Goal: Task Accomplishment & Management: Use online tool/utility

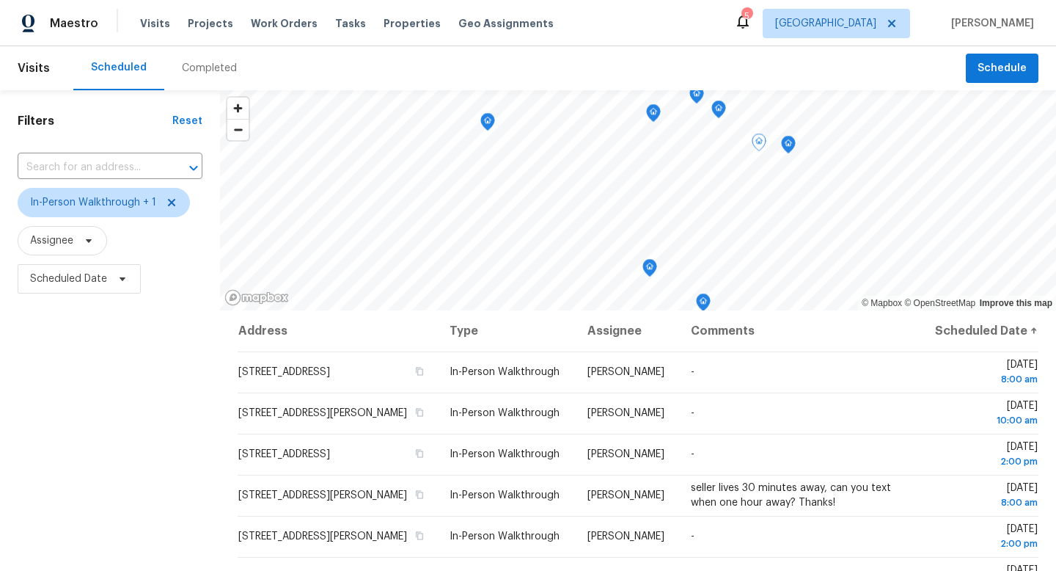
scroll to position [57, 0]
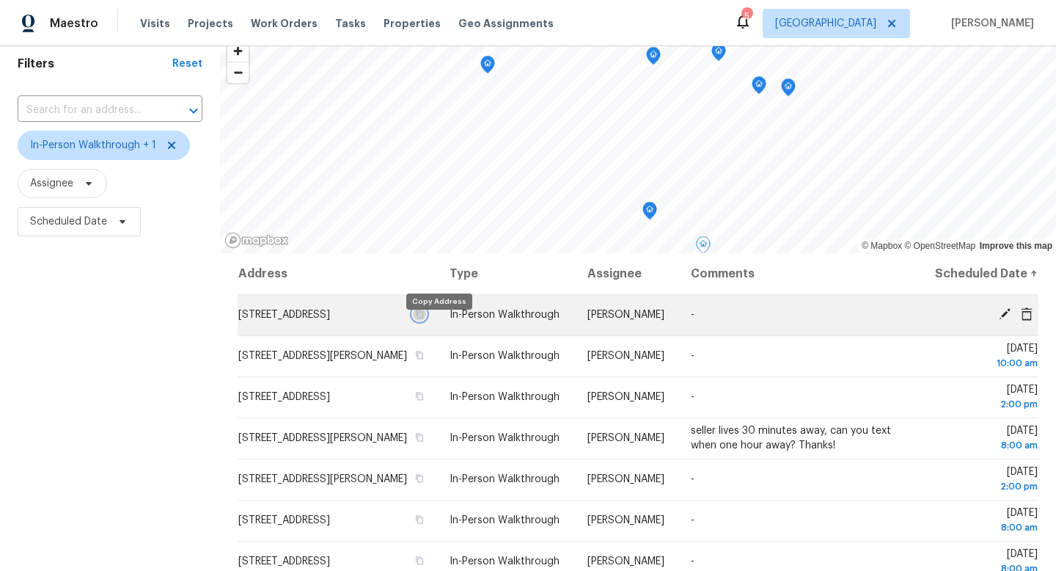
click at [424, 318] on icon "button" at bounding box center [419, 314] width 9 height 9
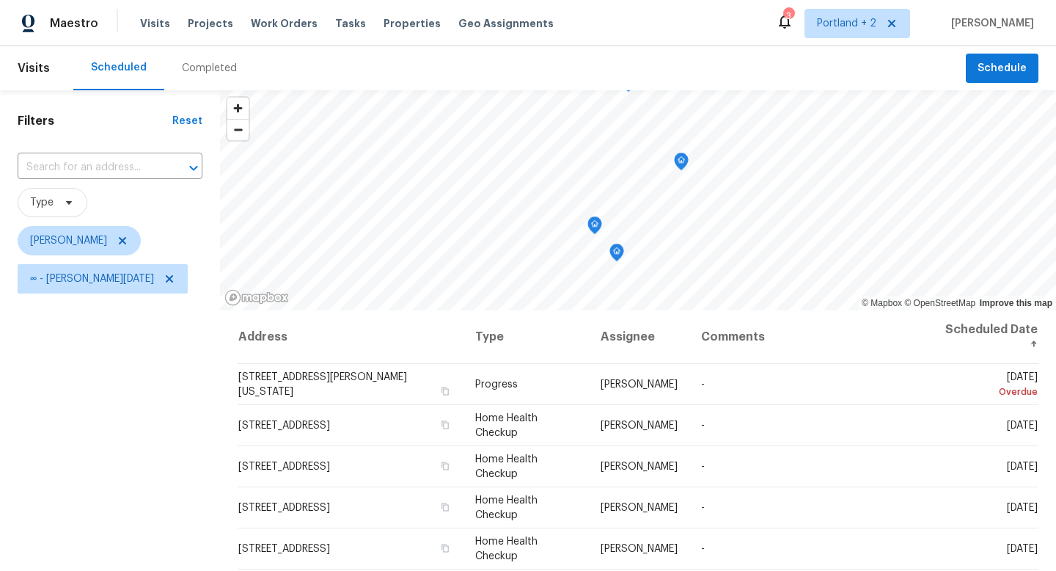
scroll to position [90, 0]
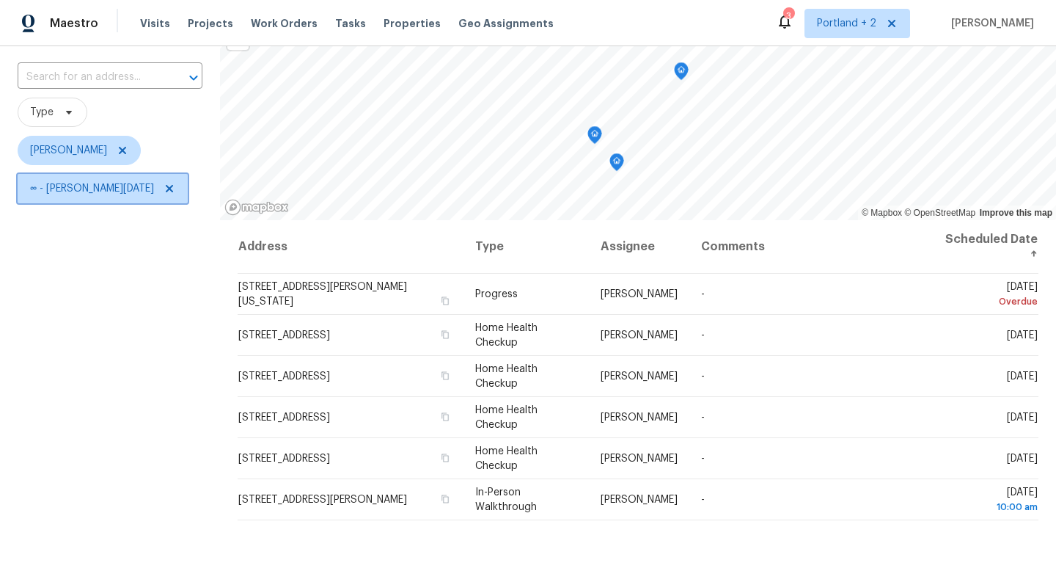
click at [164, 191] on icon at bounding box center [170, 189] width 12 height 12
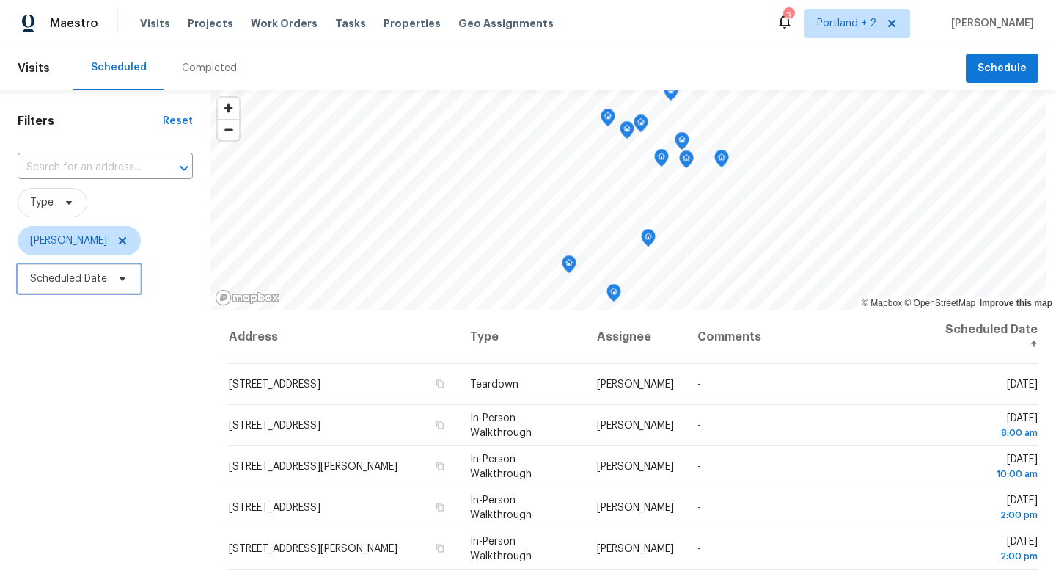
click at [117, 279] on icon at bounding box center [123, 279] width 12 height 12
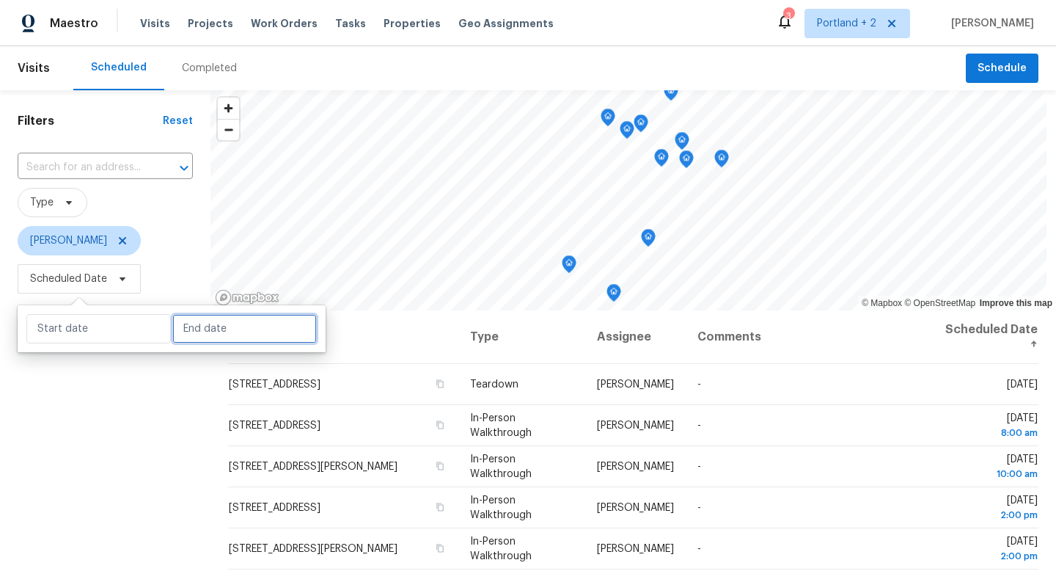
click at [213, 334] on input "text" at bounding box center [244, 328] width 144 height 29
select select "7"
select select "2025"
select select "8"
select select "2025"
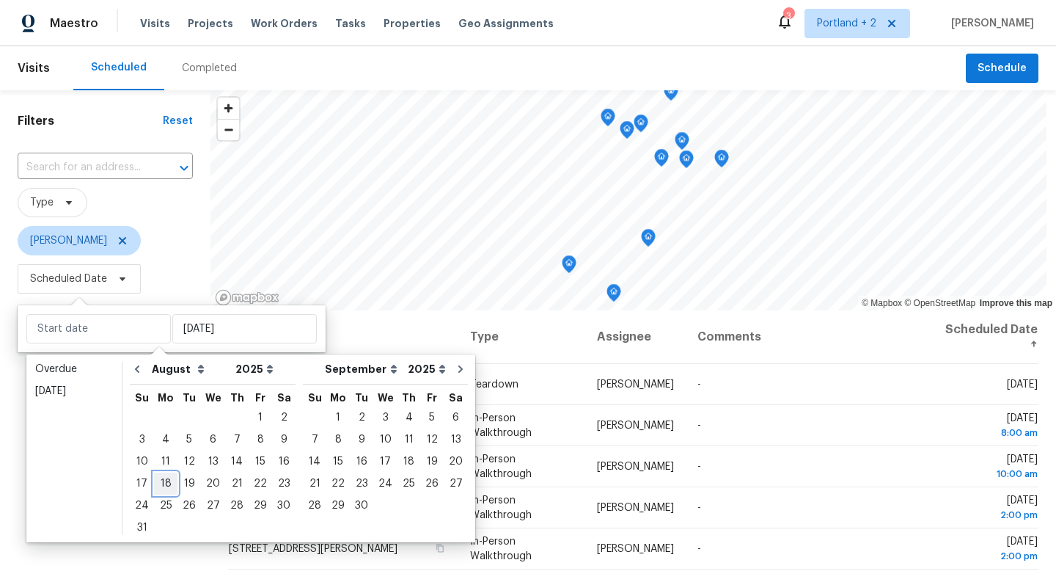
click at [167, 484] on div "18" at bounding box center [165, 483] width 23 height 21
type input "Mon, Aug 18"
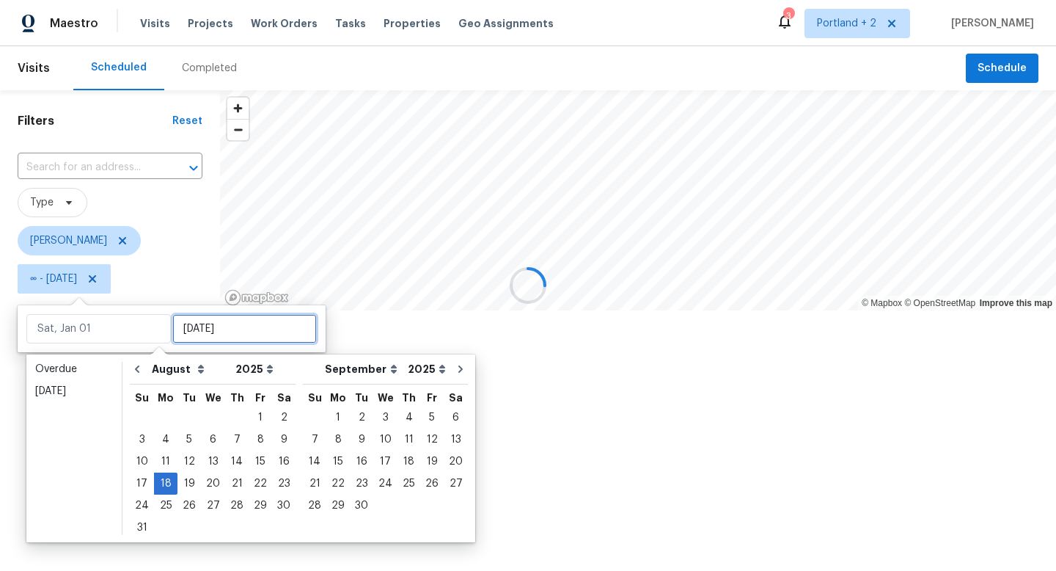
type input "Mon, Aug 18"
type input "Mon, Aug 25"
type input "Mon, Aug 18"
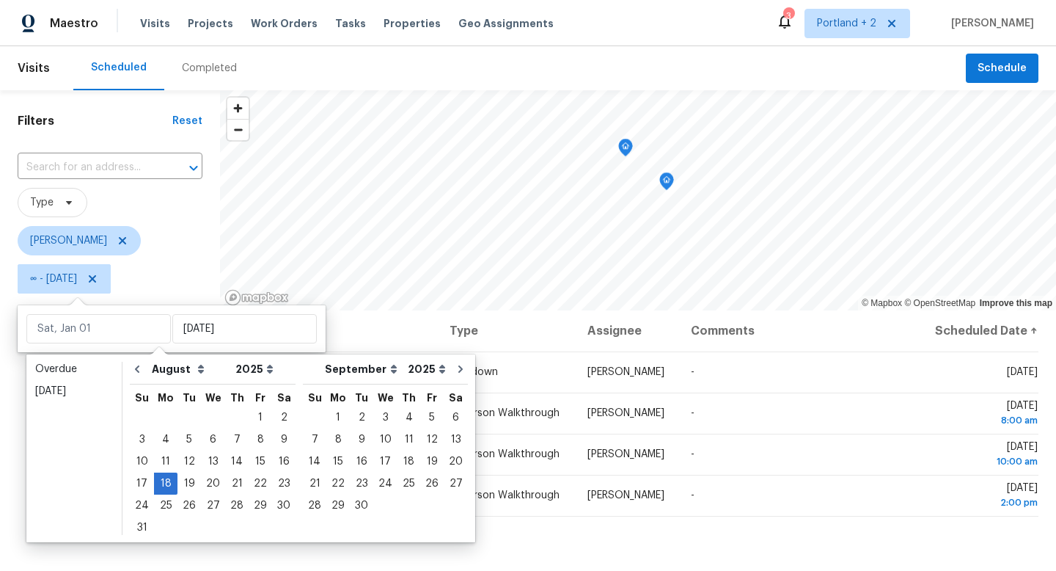
click at [156, 562] on div "Filters Reset ​ Type Karen Mattingley ∞ - Mon, Aug 18" at bounding box center [110, 428] width 220 height 676
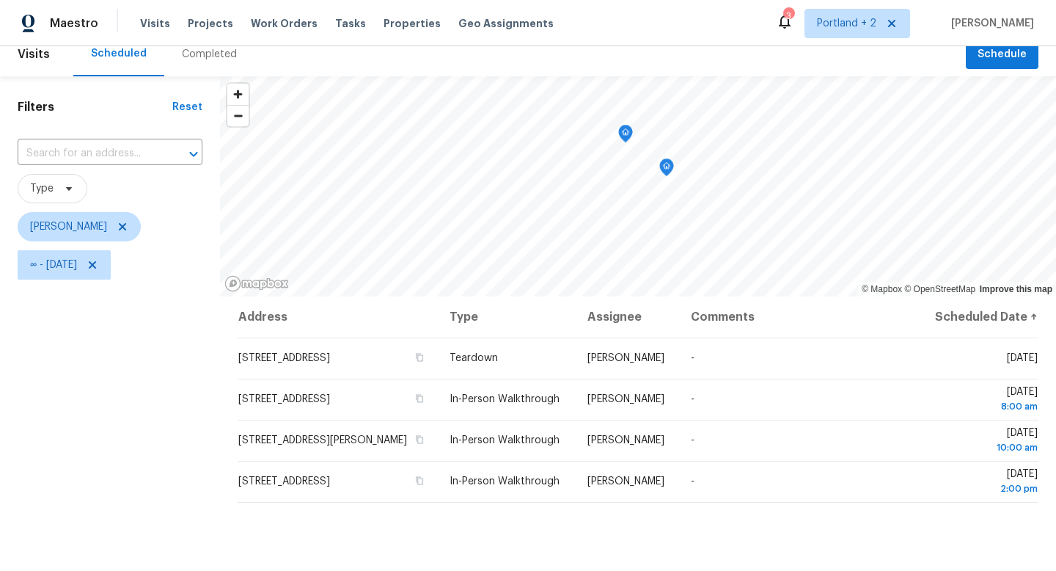
scroll to position [15, 0]
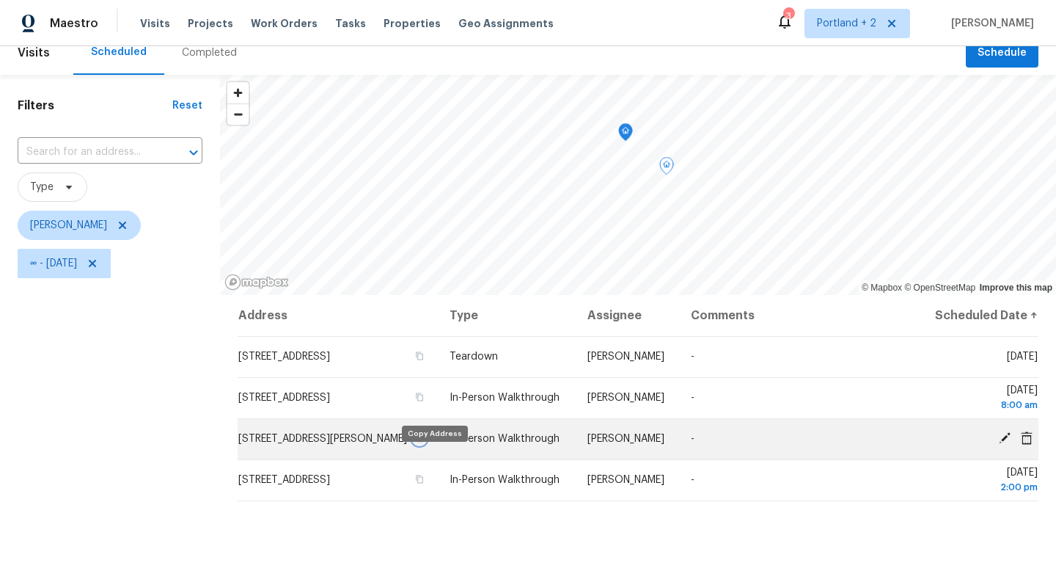
click at [424, 442] on icon "button" at bounding box center [420, 438] width 7 height 8
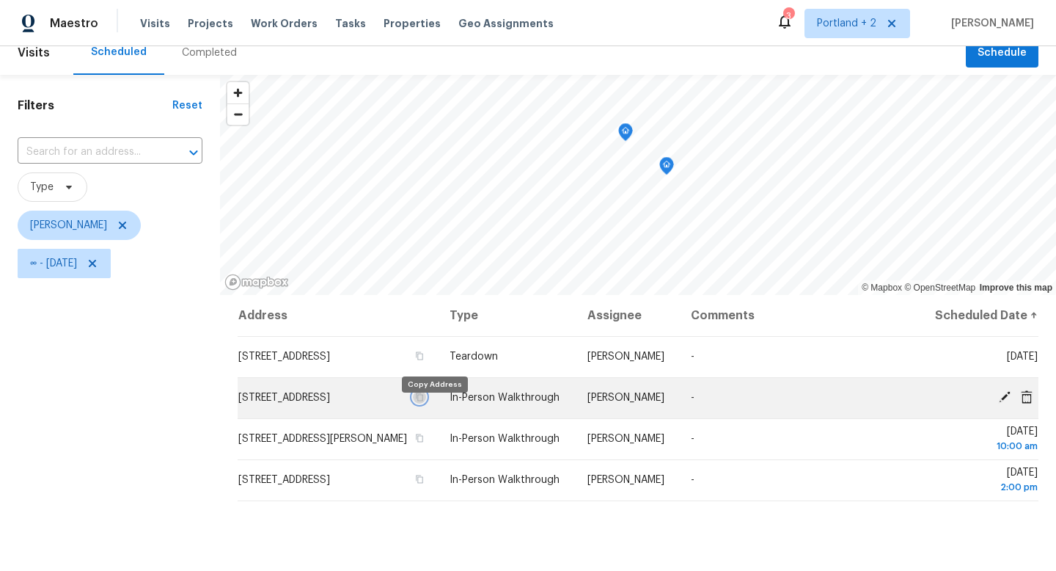
click at [424, 401] on icon "button" at bounding box center [419, 396] width 9 height 9
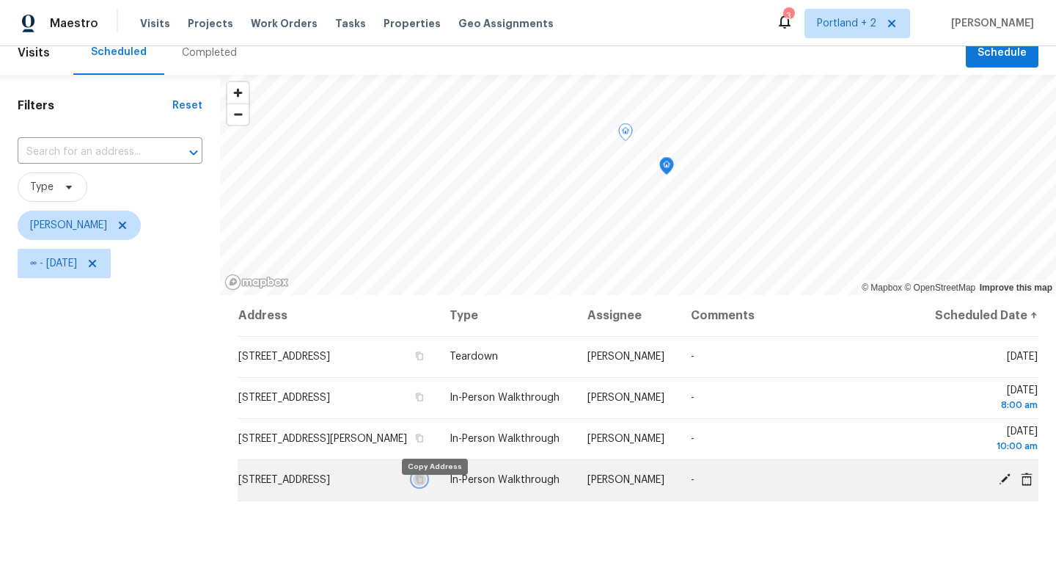
click at [424, 483] on icon "button" at bounding box center [420, 479] width 7 height 8
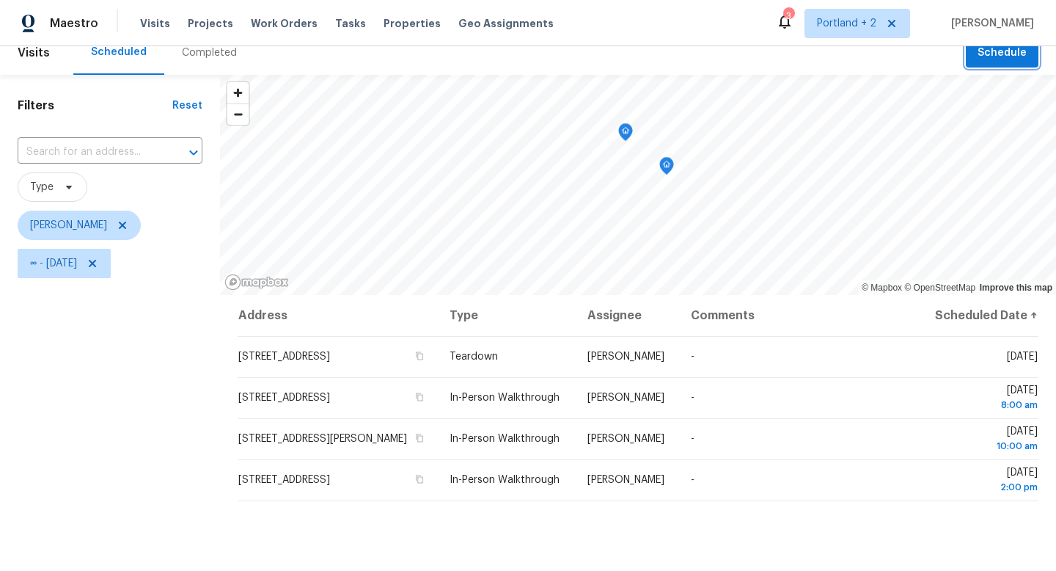
click at [991, 58] on span "Schedule" at bounding box center [1002, 53] width 49 height 18
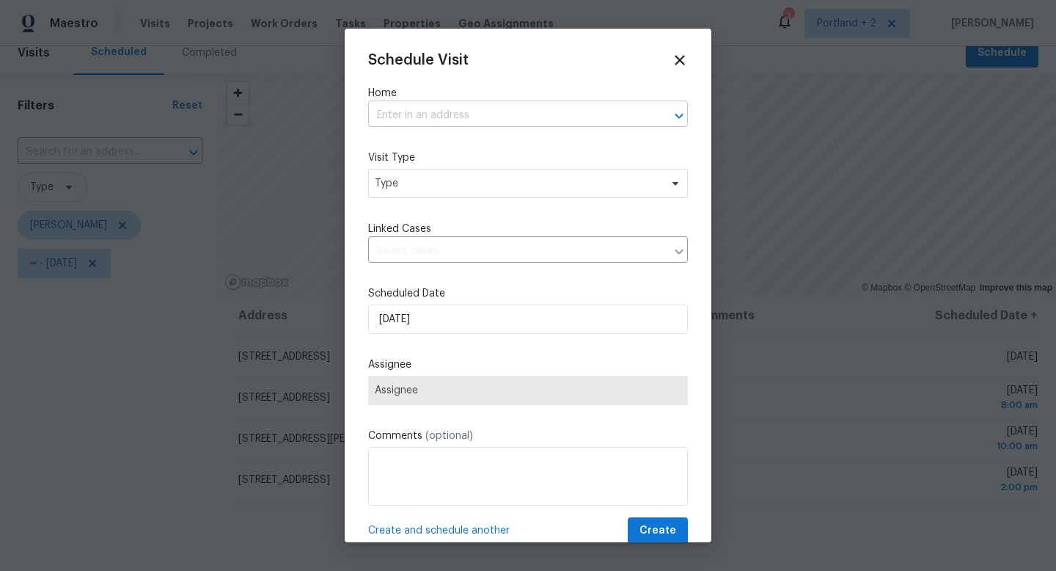
click at [406, 115] on input "text" at bounding box center [507, 115] width 279 height 23
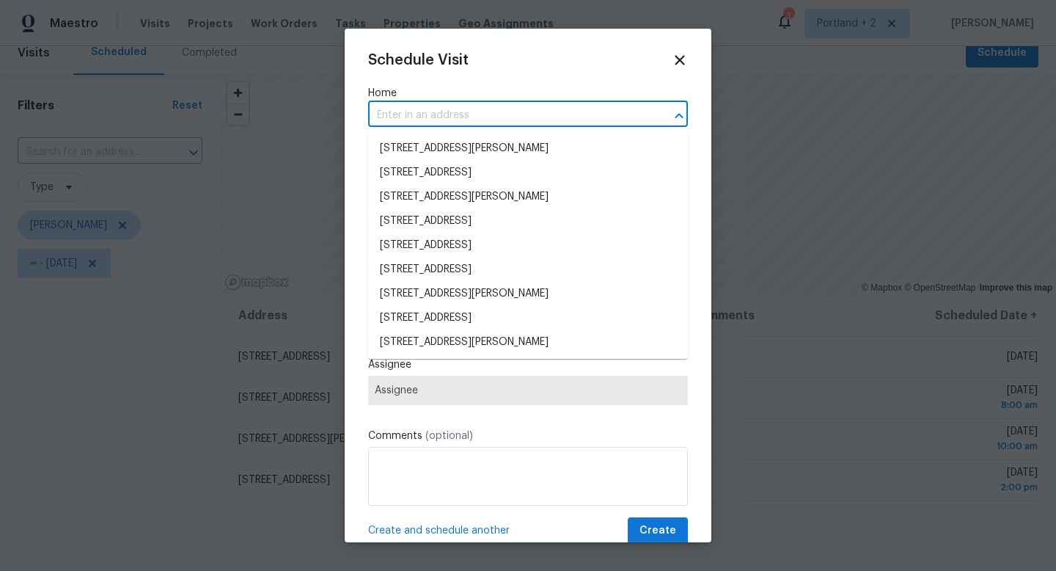
paste input "2285 Gilman Dr Oregon City OR 97045"
type input "2285 Gilman Dr Oregon City OR 97045"
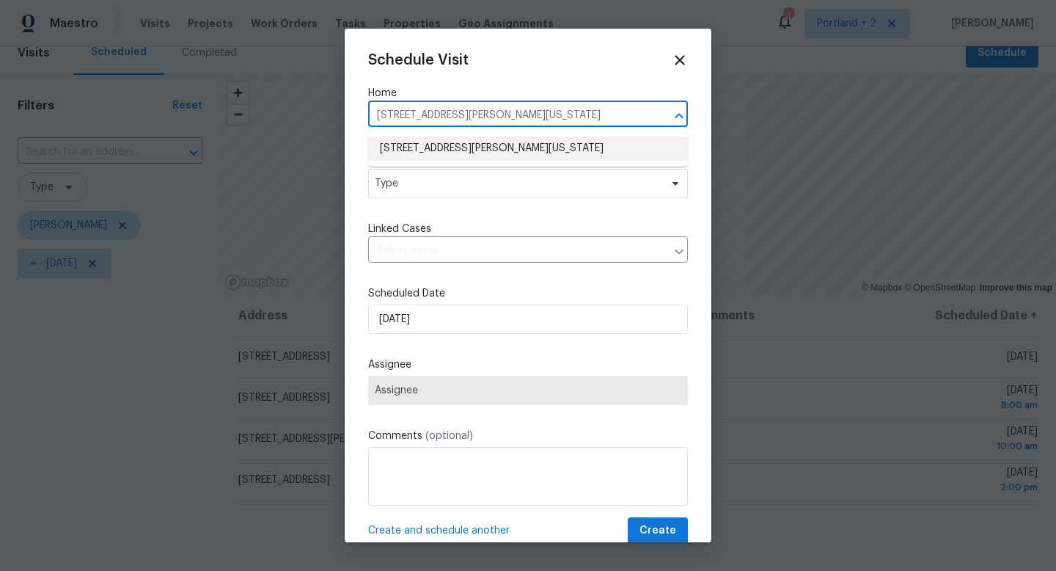
click at [432, 156] on li "2285 Gilman Dr, Oregon City, OR 97045" at bounding box center [528, 148] width 320 height 24
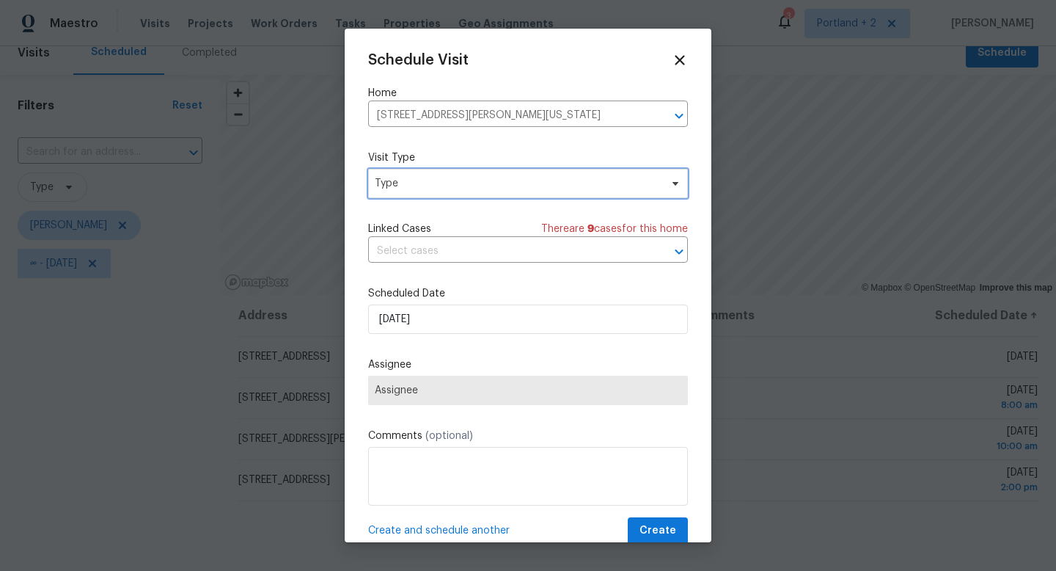
click at [433, 187] on span "Type" at bounding box center [517, 183] width 285 height 15
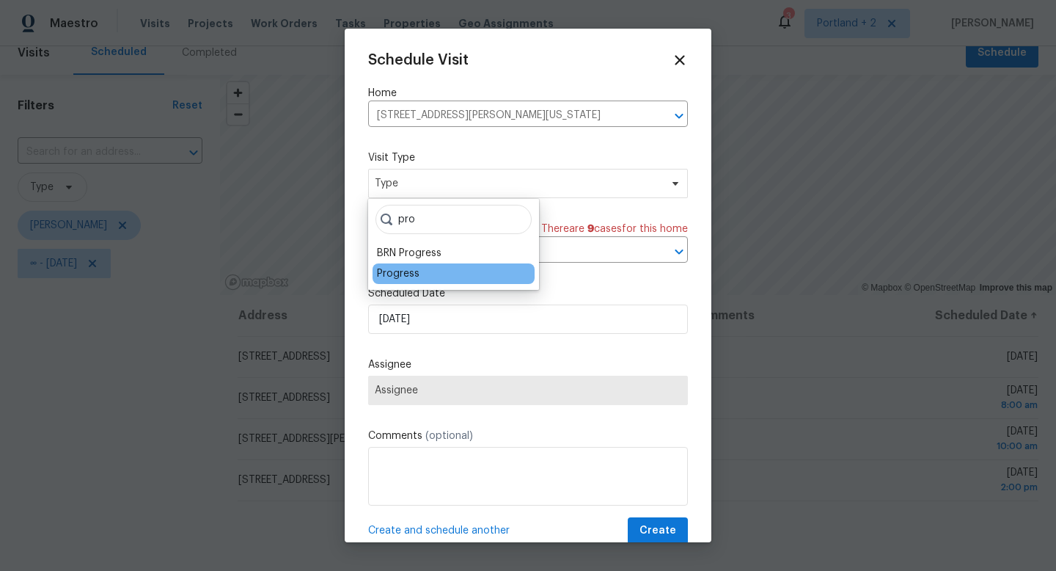
type input "pro"
click at [419, 273] on div "Progress" at bounding box center [454, 273] width 162 height 21
click at [399, 274] on div "Progress" at bounding box center [398, 273] width 43 height 15
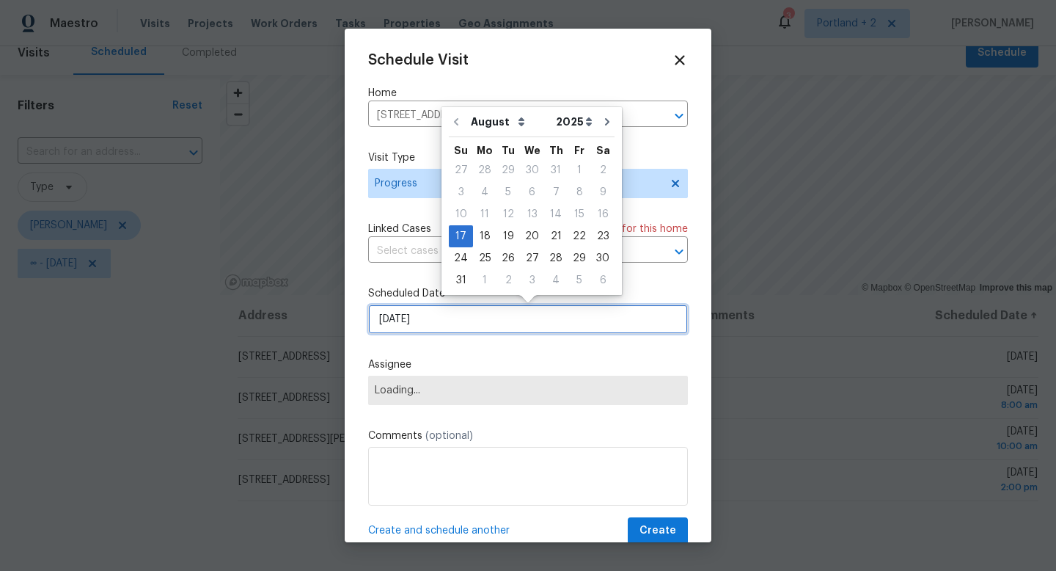
click at [411, 320] on input "8/17/2025" at bounding box center [528, 318] width 320 height 29
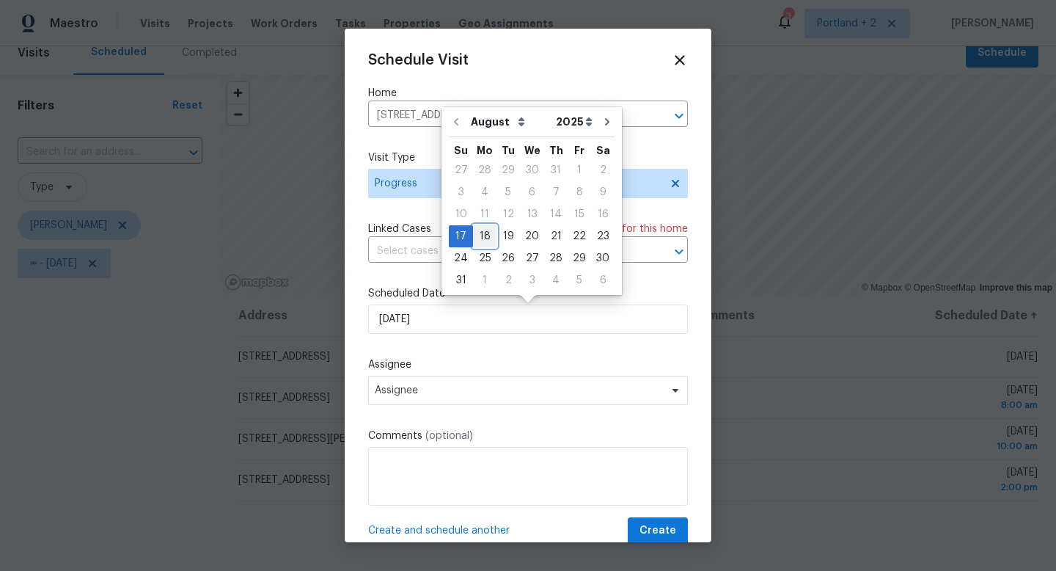
click at [482, 237] on div "18" at bounding box center [484, 236] width 23 height 21
type input "8/18/2025"
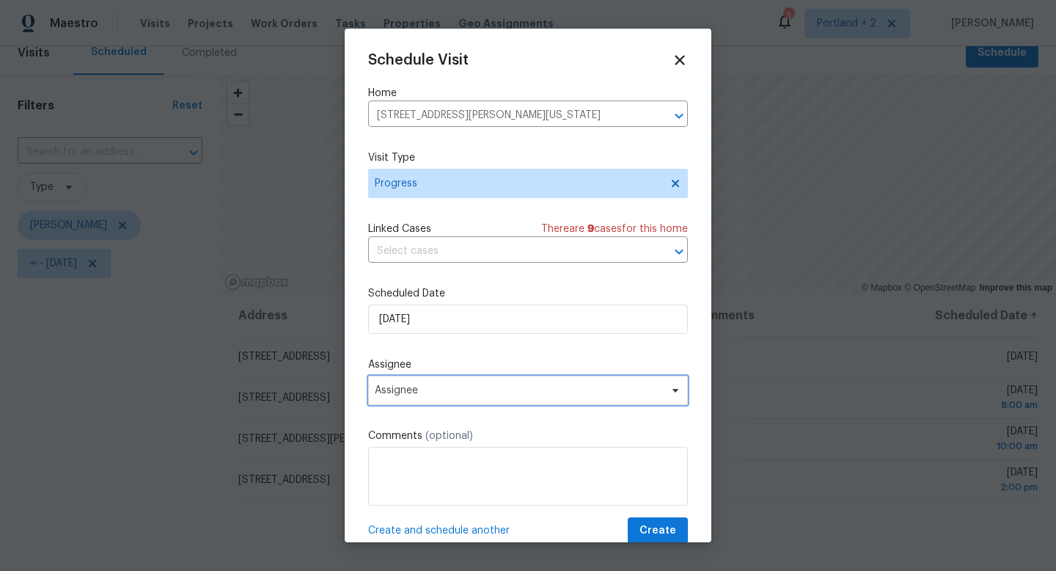
click at [432, 389] on span "Assignee" at bounding box center [519, 390] width 288 height 12
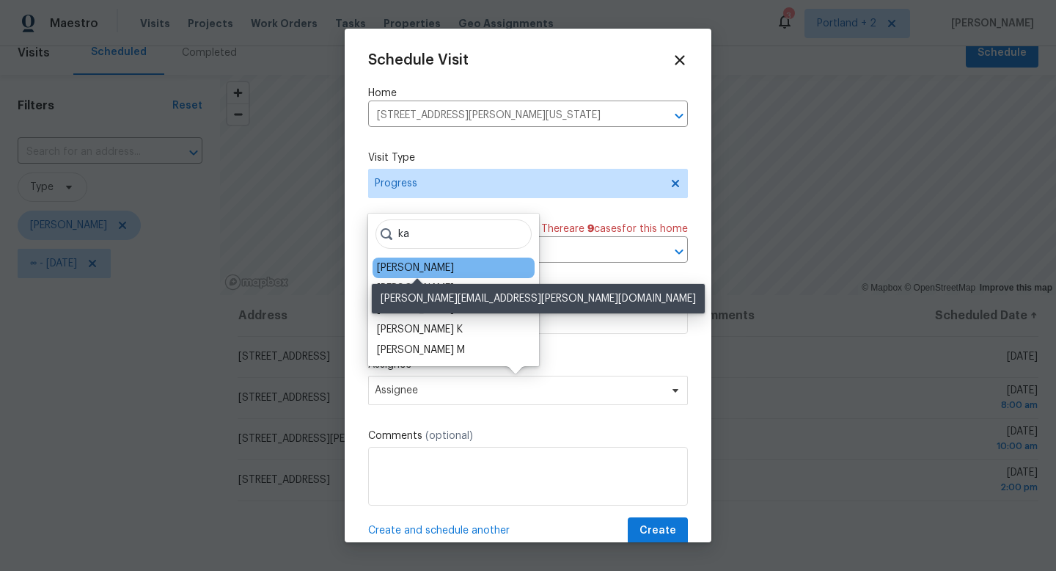
type input "ka"
click at [443, 272] on div "[PERSON_NAME]" at bounding box center [415, 267] width 77 height 15
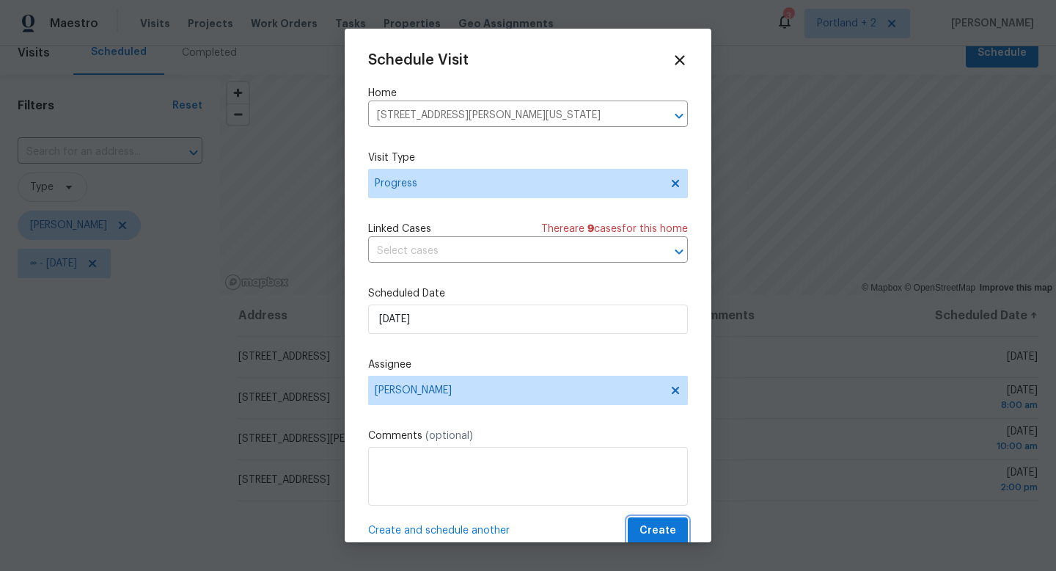
click at [658, 538] on span "Create" at bounding box center [658, 530] width 37 height 18
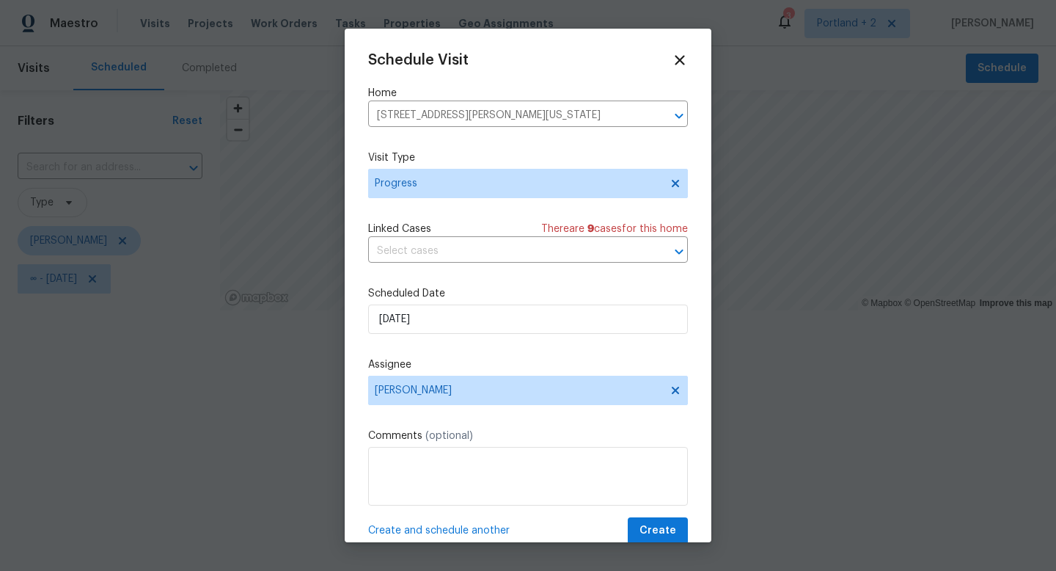
scroll to position [0, 0]
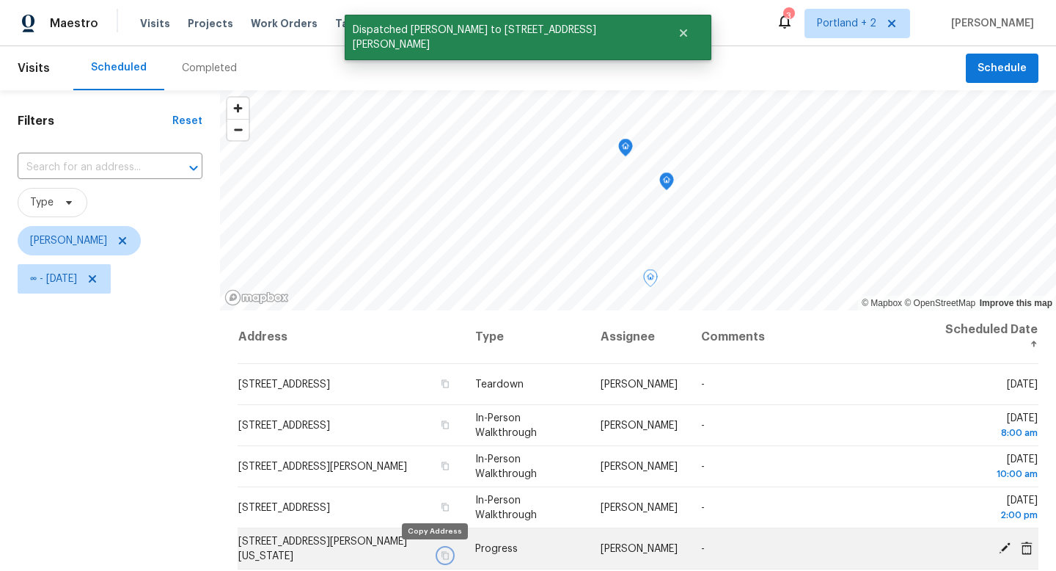
click at [441, 558] on icon "button" at bounding box center [445, 555] width 9 height 9
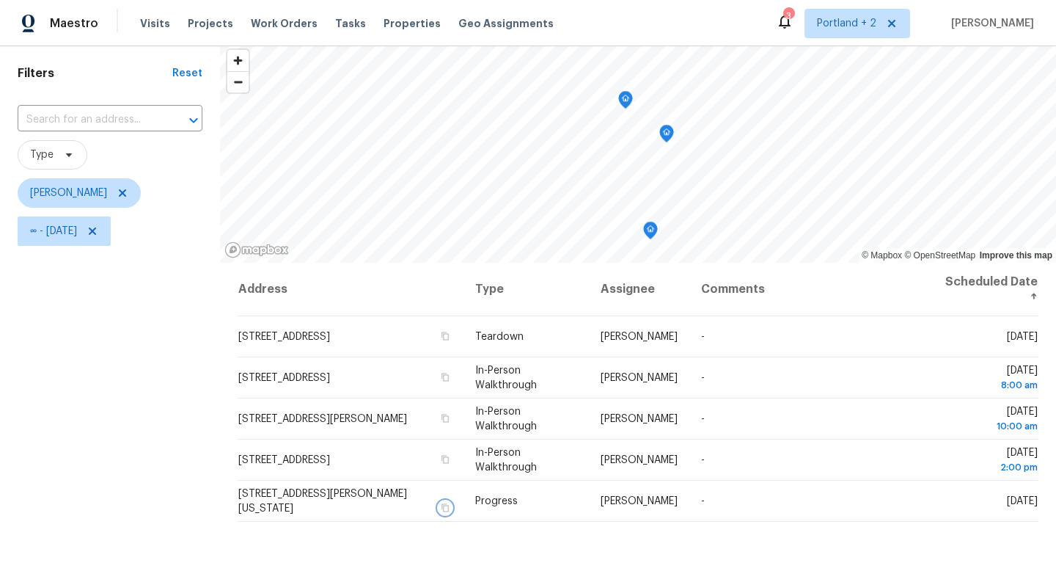
scroll to position [73, 0]
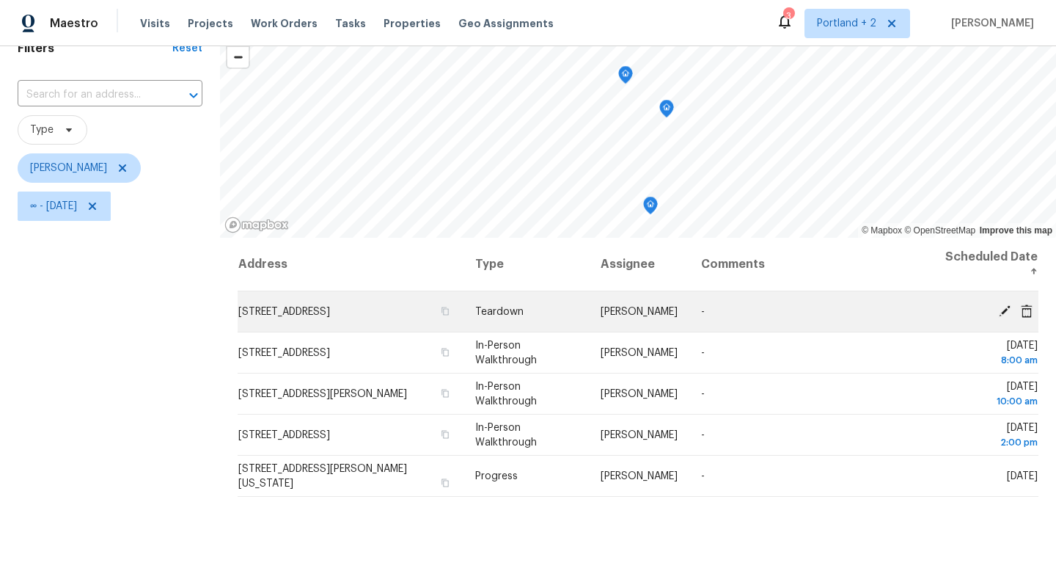
click at [1002, 308] on icon at bounding box center [1004, 310] width 13 height 13
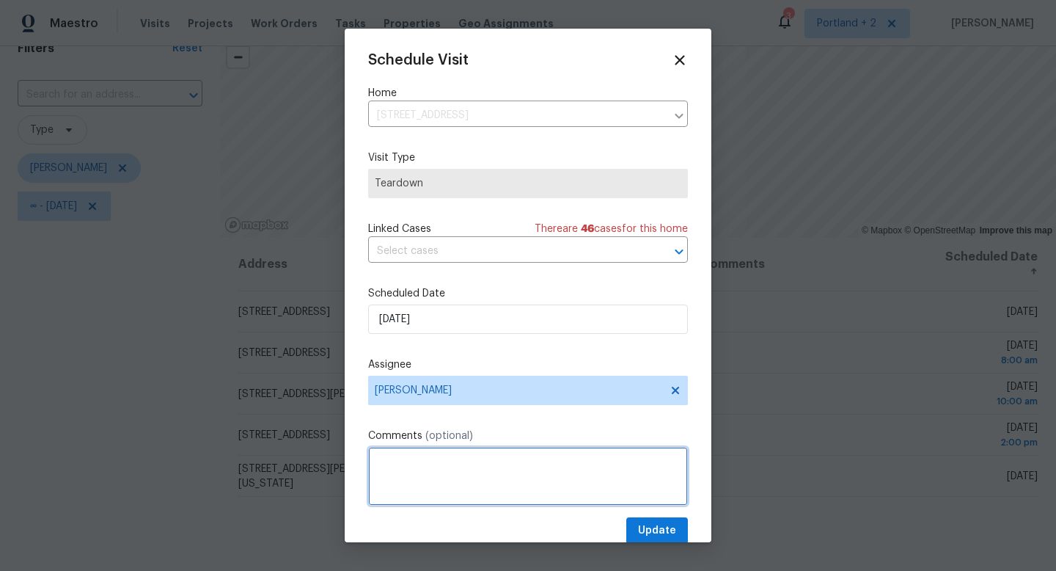
click at [470, 463] on textarea at bounding box center [528, 476] width 320 height 59
type textarea "COE 8/23"
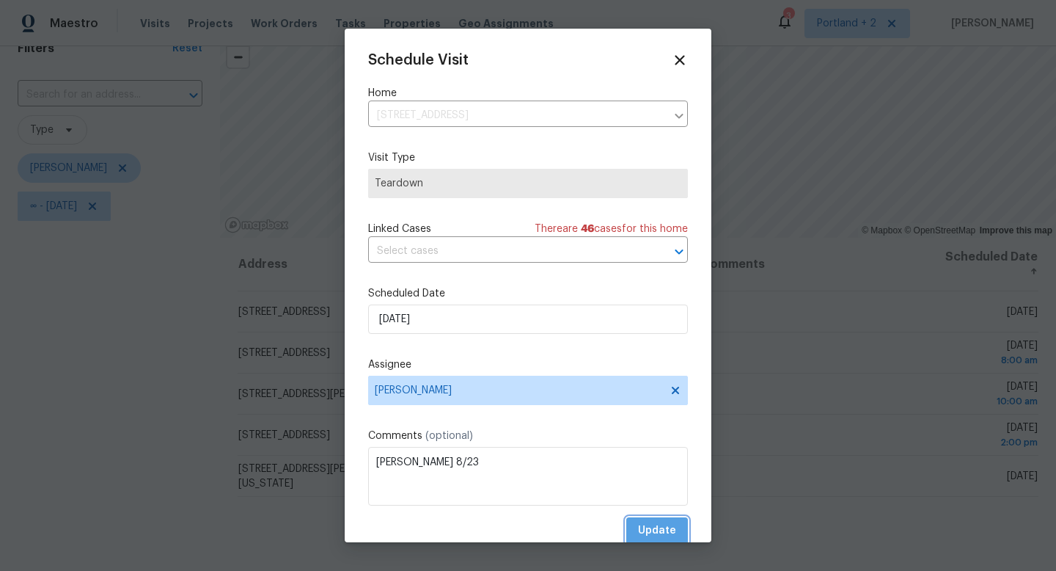
click at [674, 525] on span "Update" at bounding box center [657, 530] width 38 height 18
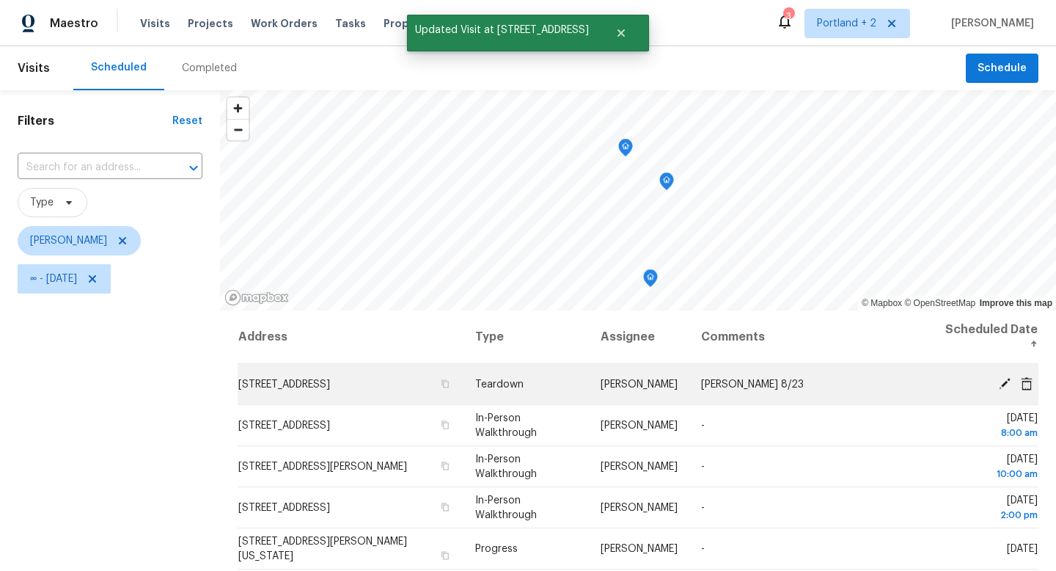
click at [1006, 380] on icon at bounding box center [1005, 383] width 12 height 12
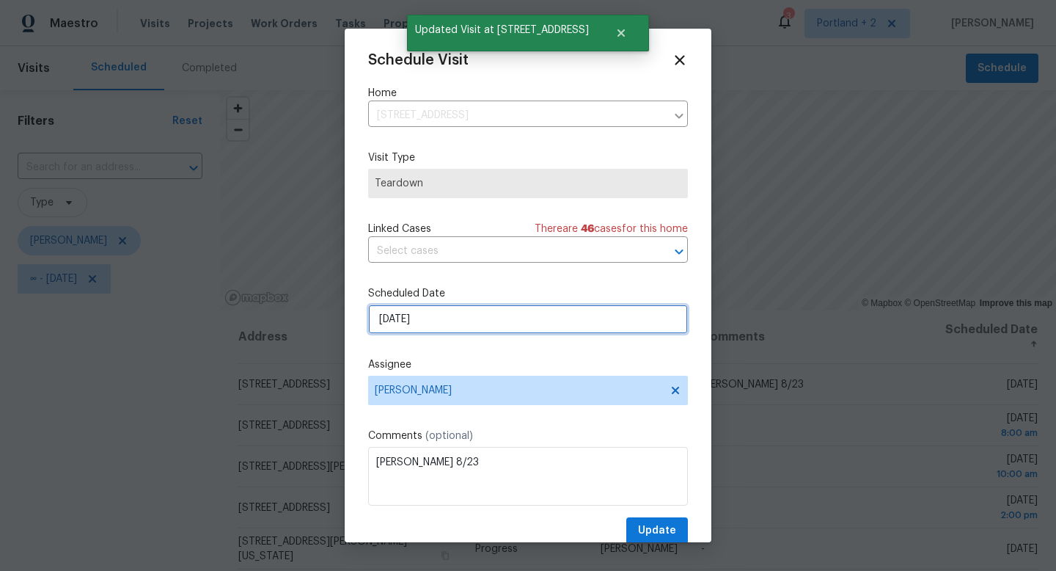
click at [486, 321] on input "8/17/2025" at bounding box center [528, 318] width 320 height 29
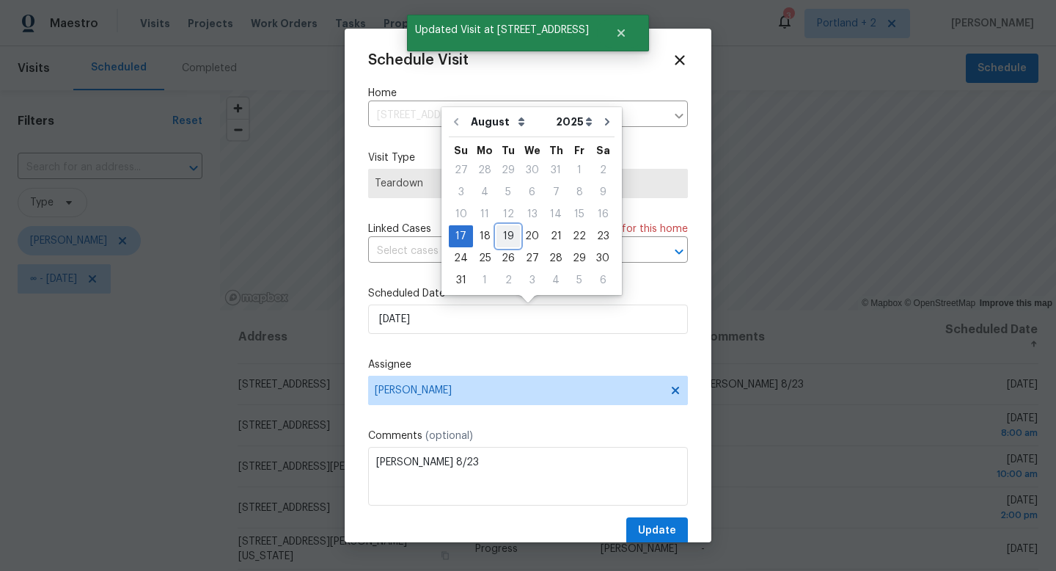
click at [502, 236] on div "19" at bounding box center [508, 236] width 23 height 21
type input "8/19/2025"
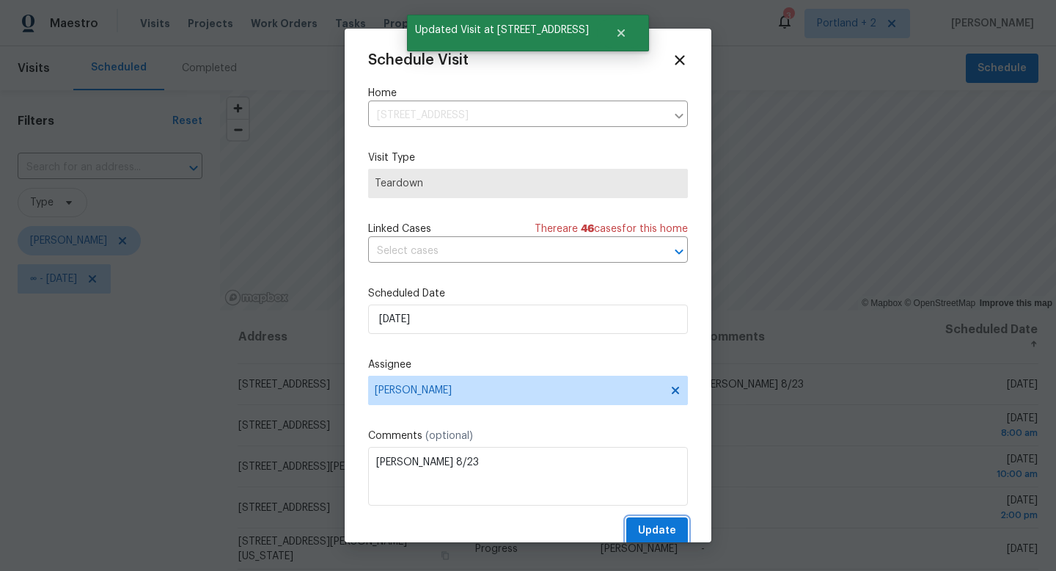
click at [663, 524] on span "Update" at bounding box center [657, 530] width 38 height 18
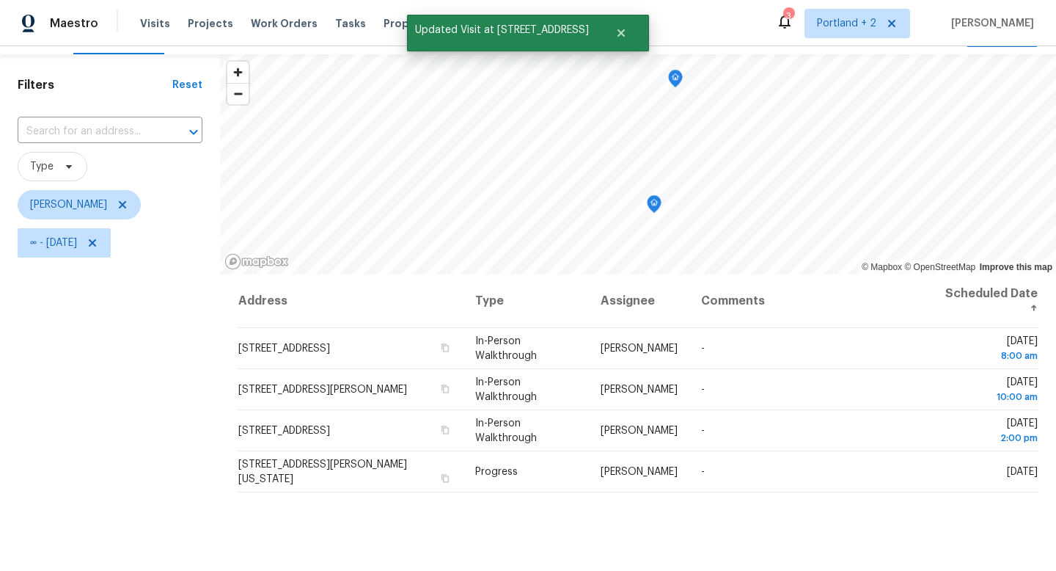
scroll to position [34, 0]
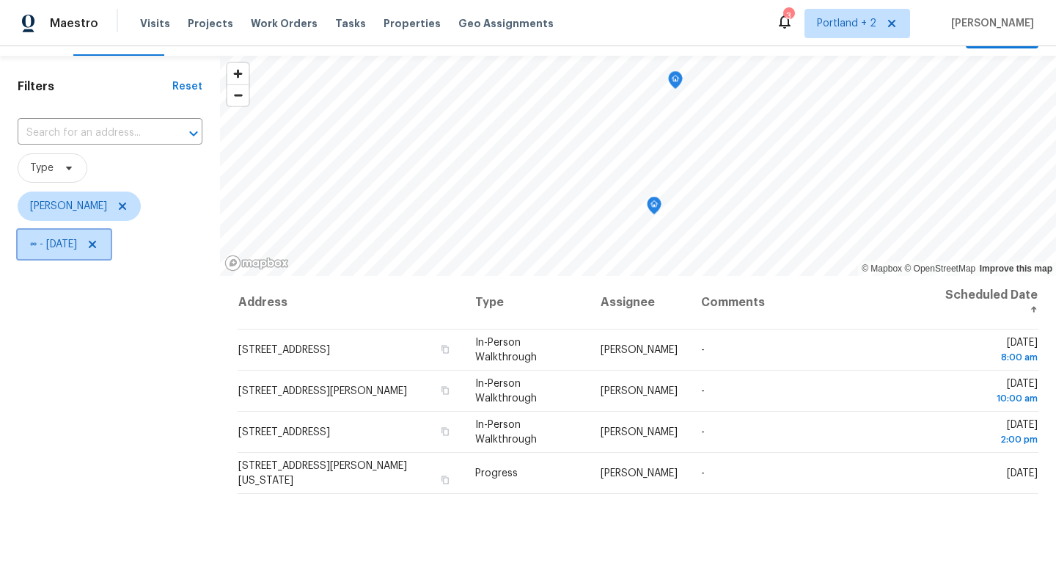
click at [98, 248] on icon at bounding box center [93, 244] width 12 height 12
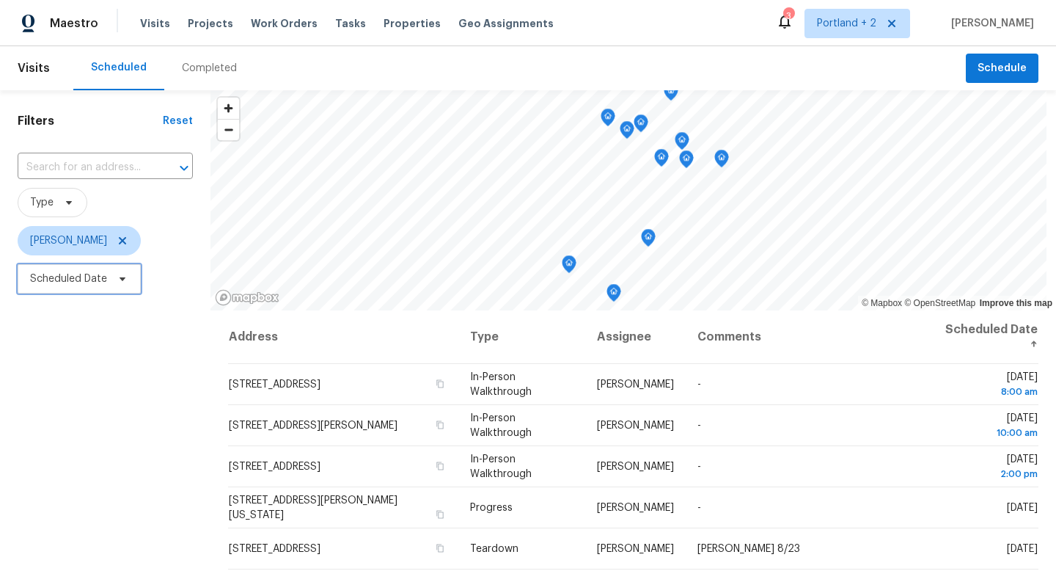
click at [128, 286] on span "Scheduled Date" at bounding box center [79, 278] width 123 height 29
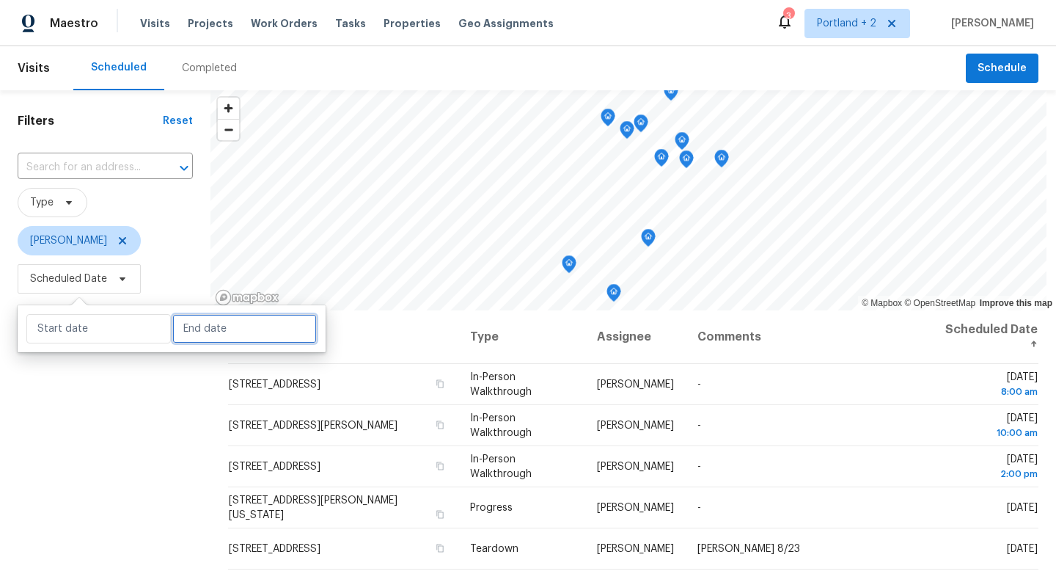
click at [203, 343] on input "text" at bounding box center [244, 328] width 144 height 29
select select "7"
select select "2025"
select select "8"
select select "2025"
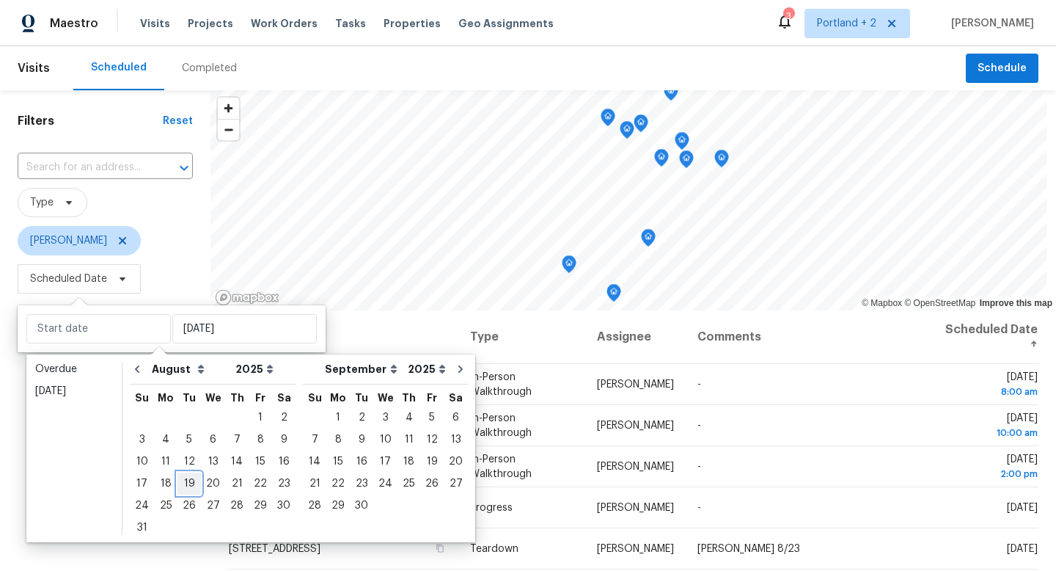
click at [191, 481] on div "19" at bounding box center [188, 483] width 23 height 21
type input "Tue, Aug 19"
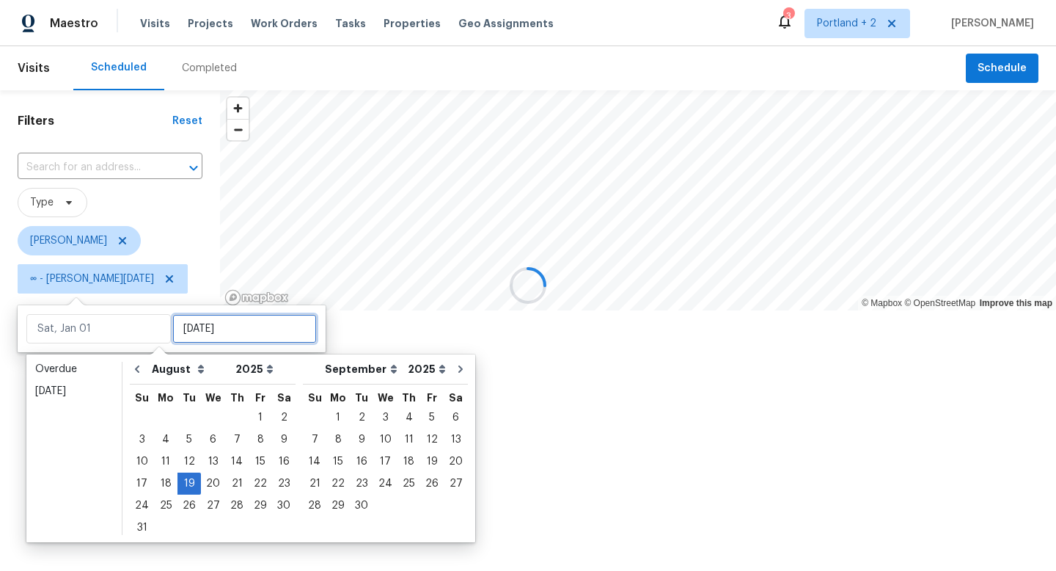
type input "Tue, Aug 19"
type input "Tue, Aug 26"
type input "Tue, Aug 19"
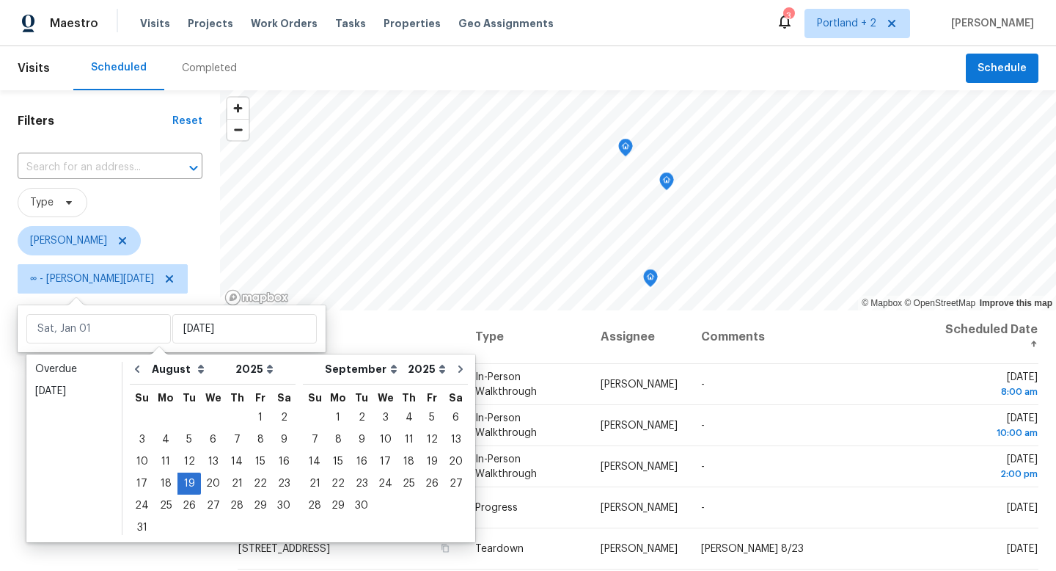
click at [150, 560] on div "Filters Reset ​ Type Karen Mattingley ∞ - Tue, Aug 19" at bounding box center [110, 428] width 220 height 676
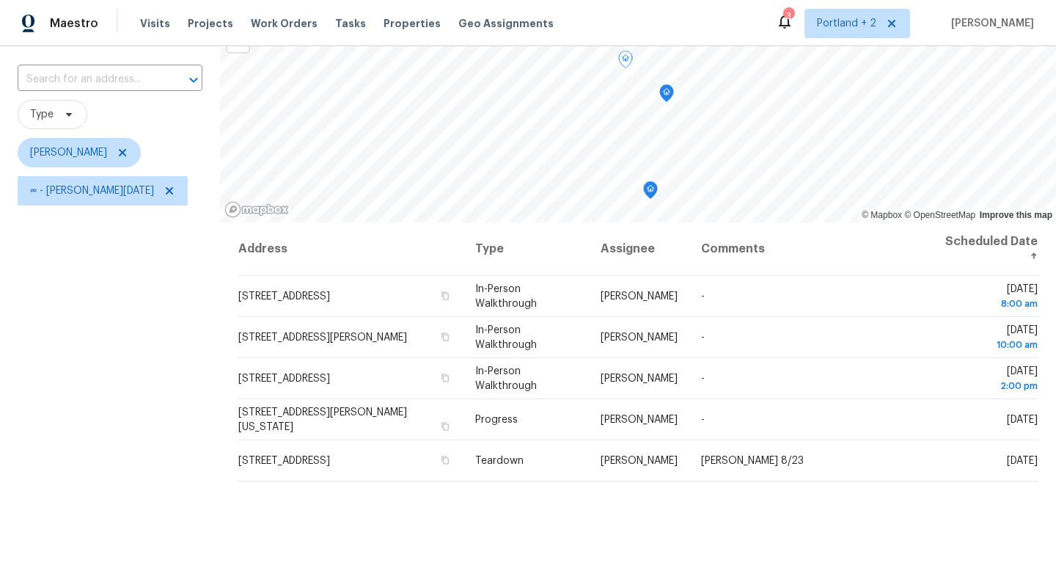
scroll to position [117, 0]
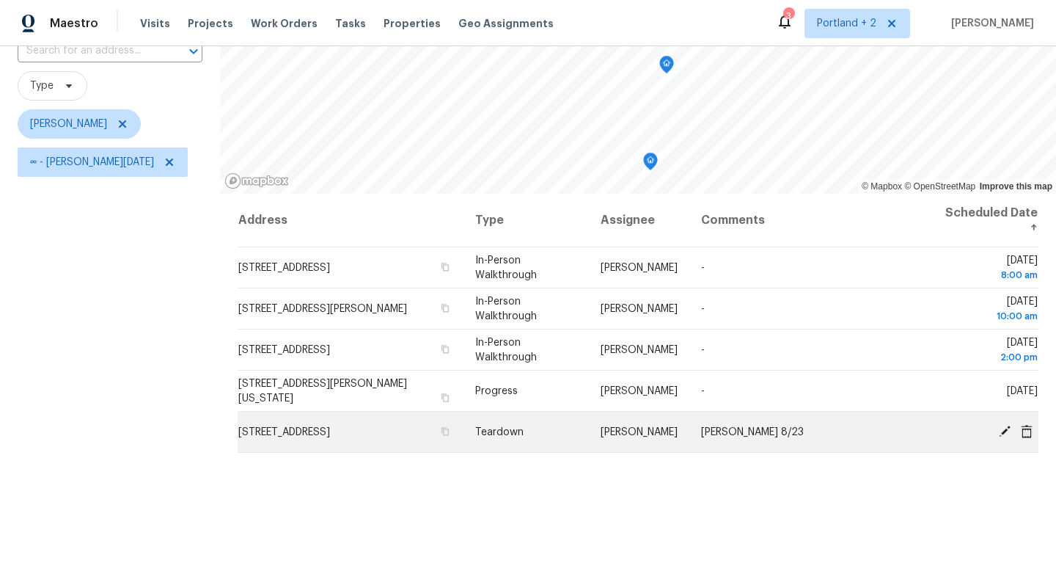
click at [1006, 435] on icon at bounding box center [1004, 430] width 13 height 13
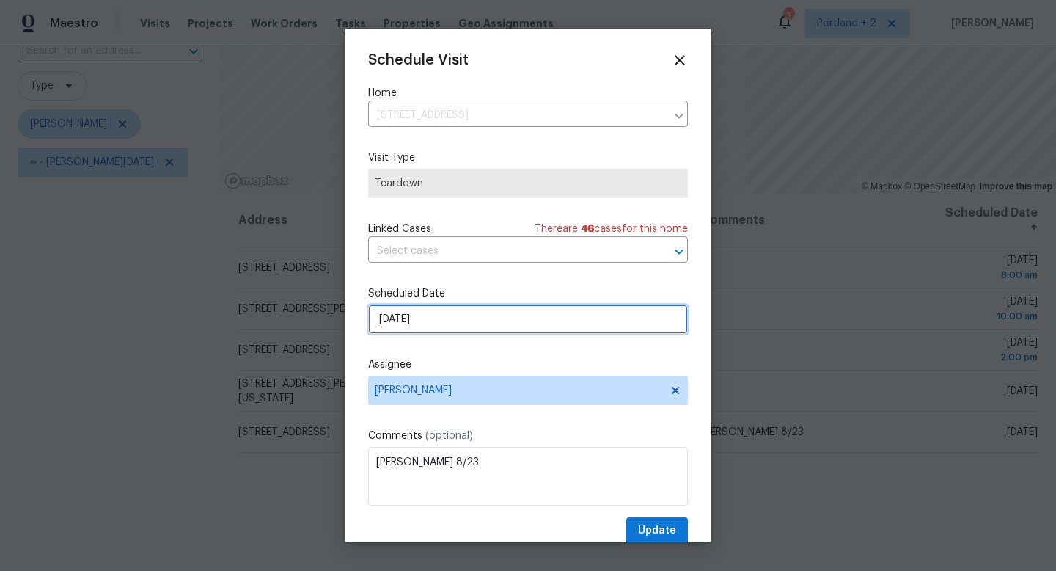
click at [443, 322] on input "8/19/2025" at bounding box center [528, 318] width 320 height 29
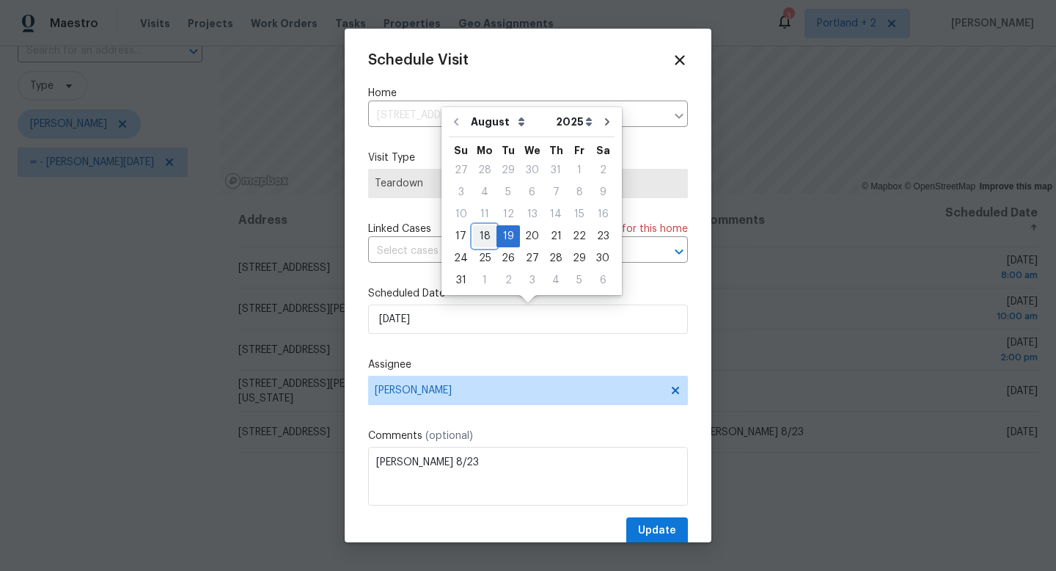
click at [488, 234] on div "18" at bounding box center [484, 236] width 23 height 21
type input "8/18/2025"
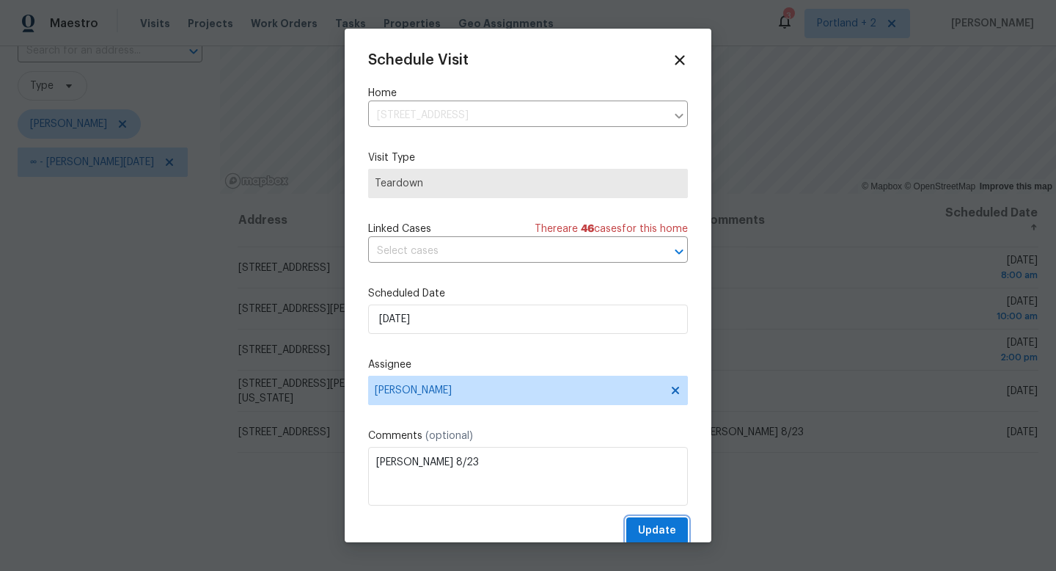
click at [661, 528] on span "Update" at bounding box center [657, 530] width 38 height 18
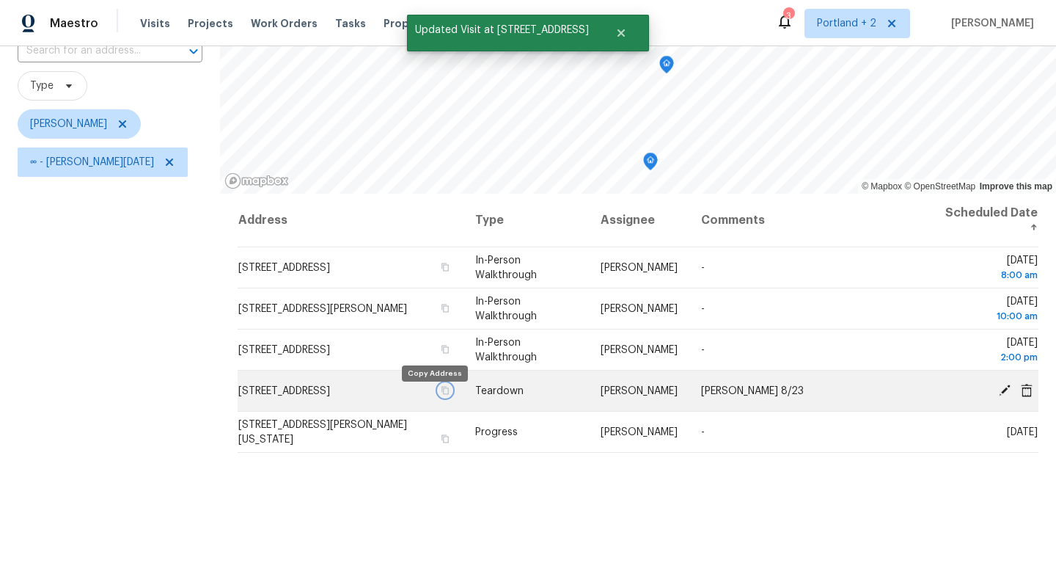
click at [441, 395] on icon "button" at bounding box center [445, 390] width 9 height 9
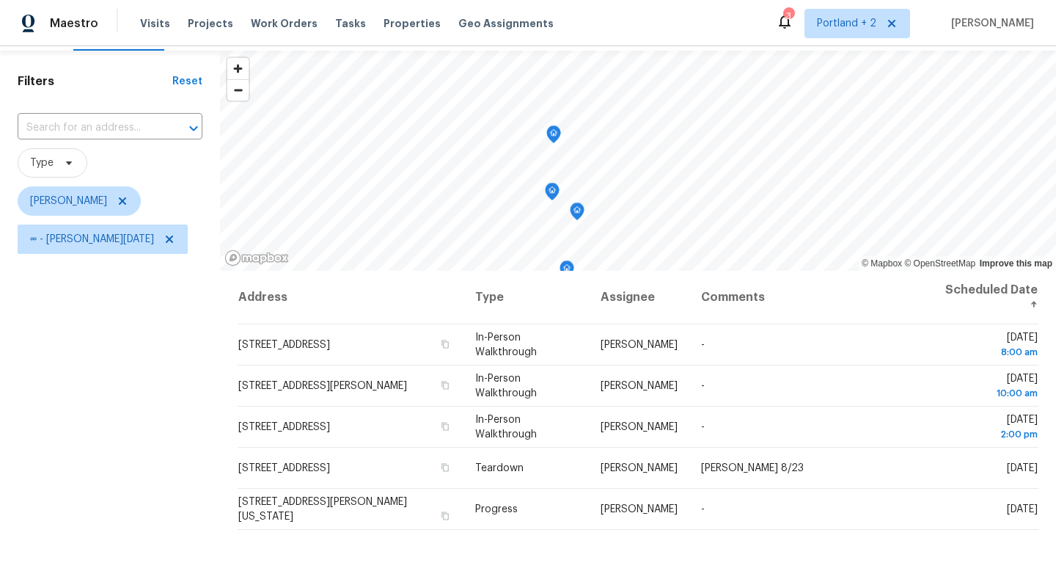
scroll to position [36, 0]
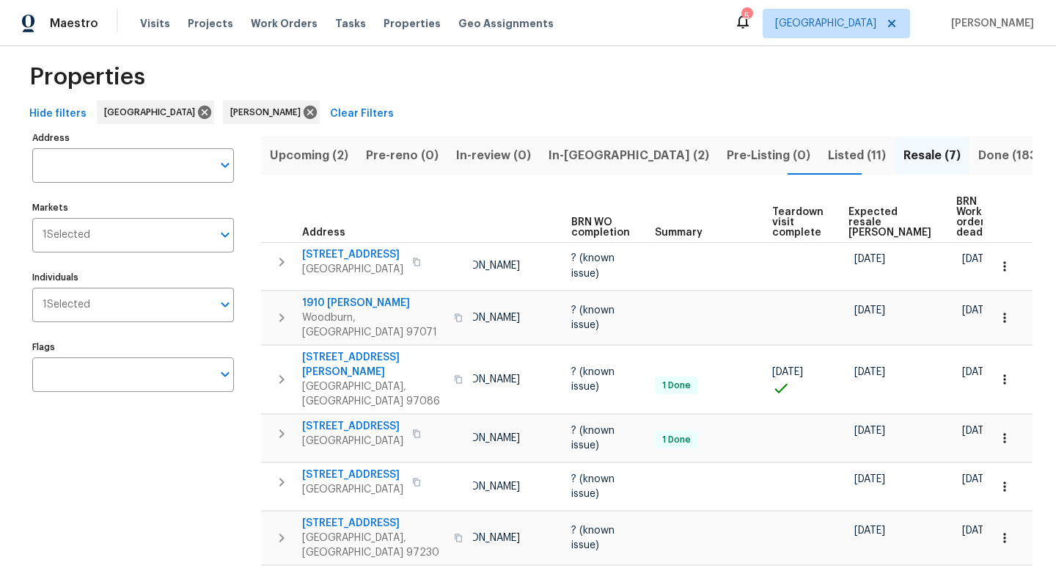
scroll to position [1, 0]
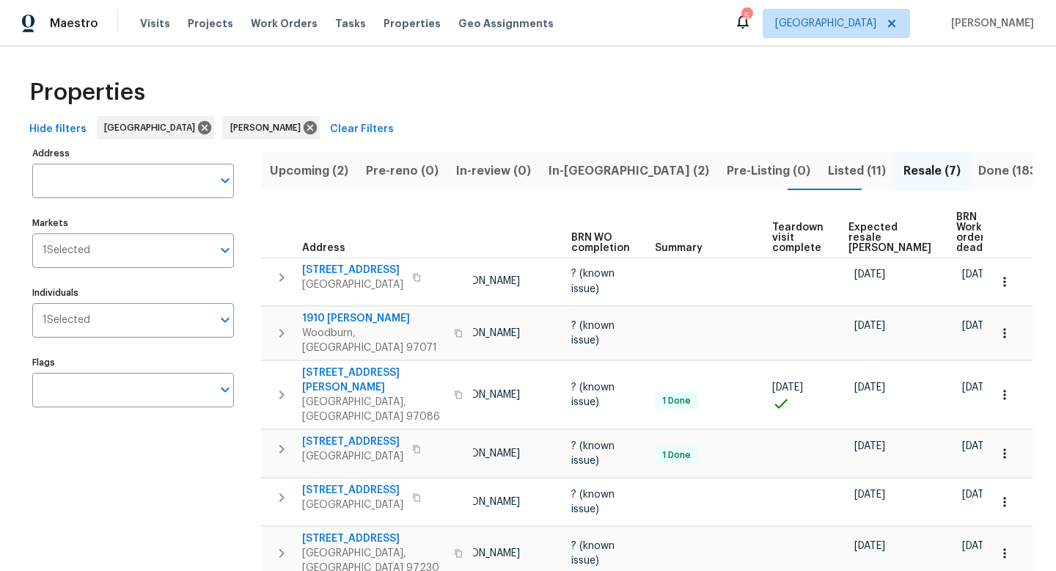
click at [565, 172] on span "In-reno (2)" at bounding box center [629, 171] width 161 height 21
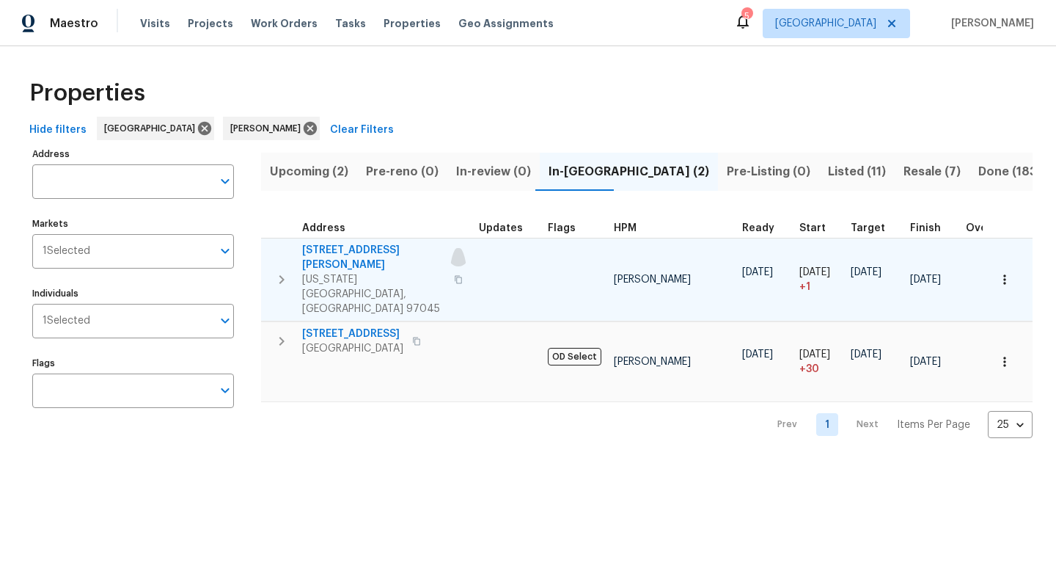
click at [455, 275] on icon "button" at bounding box center [458, 279] width 7 height 8
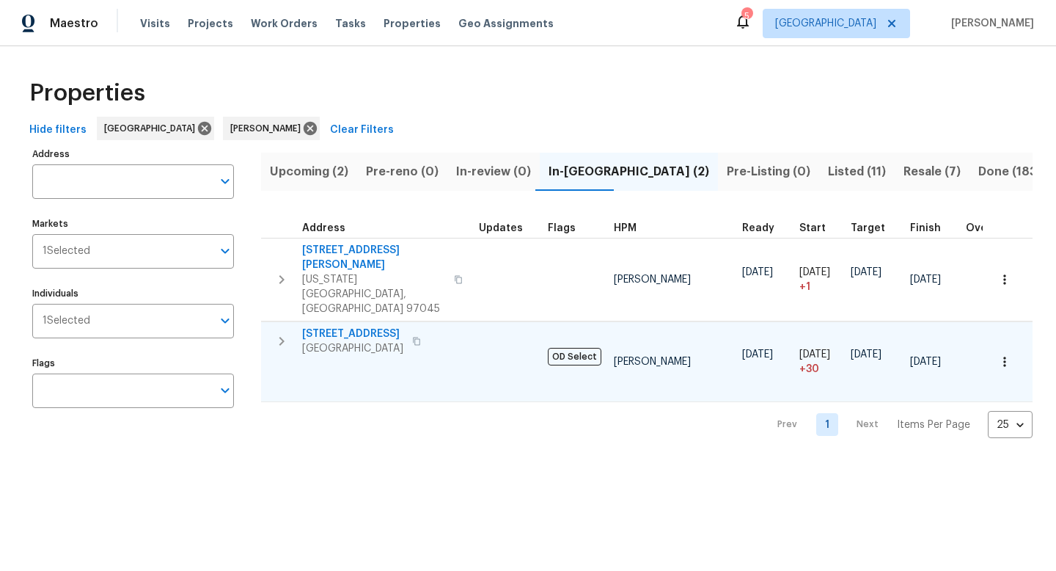
click at [421, 337] on icon "button" at bounding box center [416, 341] width 9 height 9
click at [828, 162] on span "Listed (11)" at bounding box center [857, 171] width 58 height 21
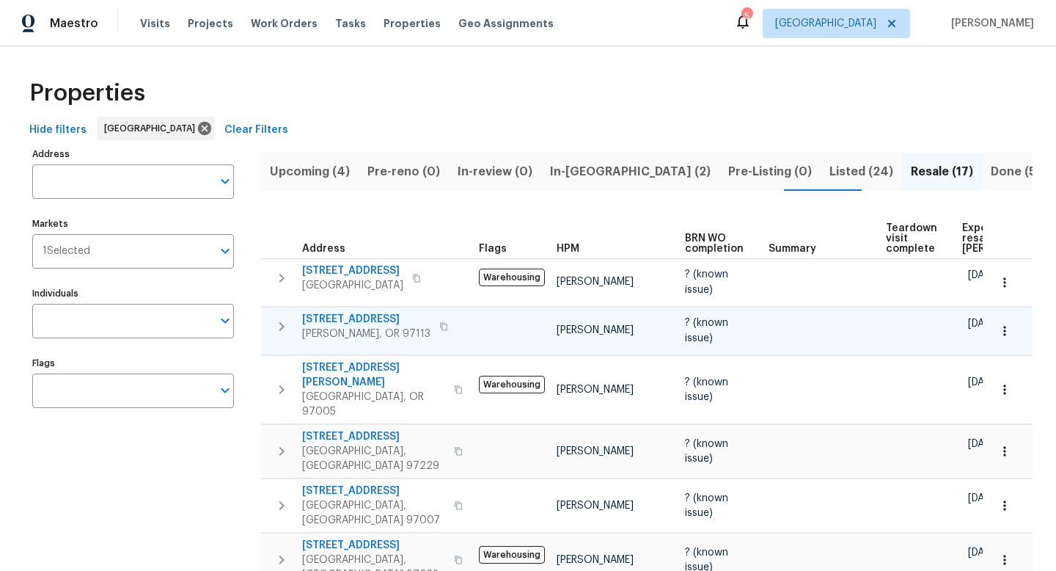
scroll to position [2, 0]
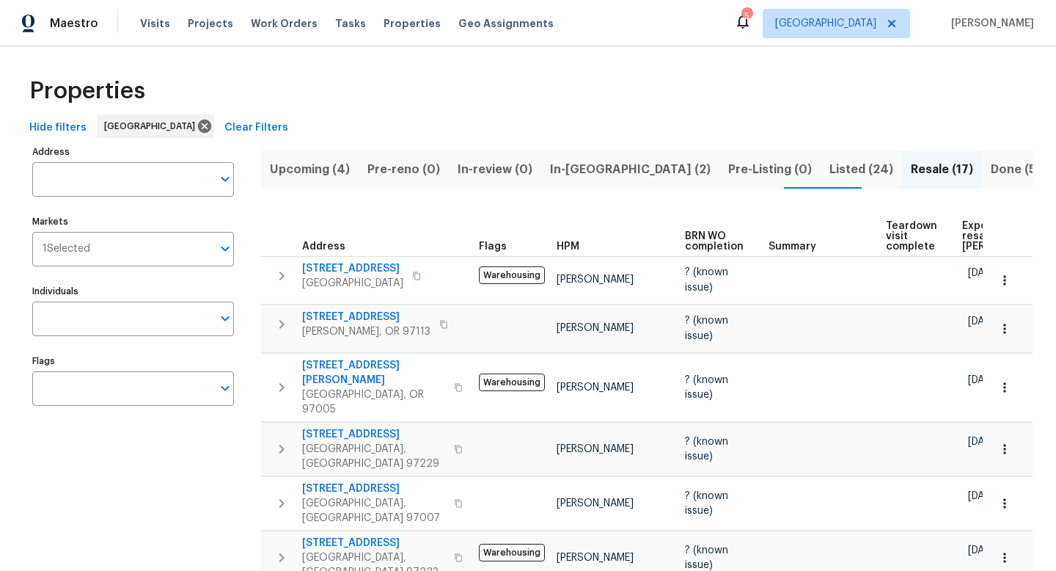
click at [967, 221] on span "Expected resale [PERSON_NAME]" at bounding box center [1003, 236] width 83 height 31
